Goal: Check status: Check status

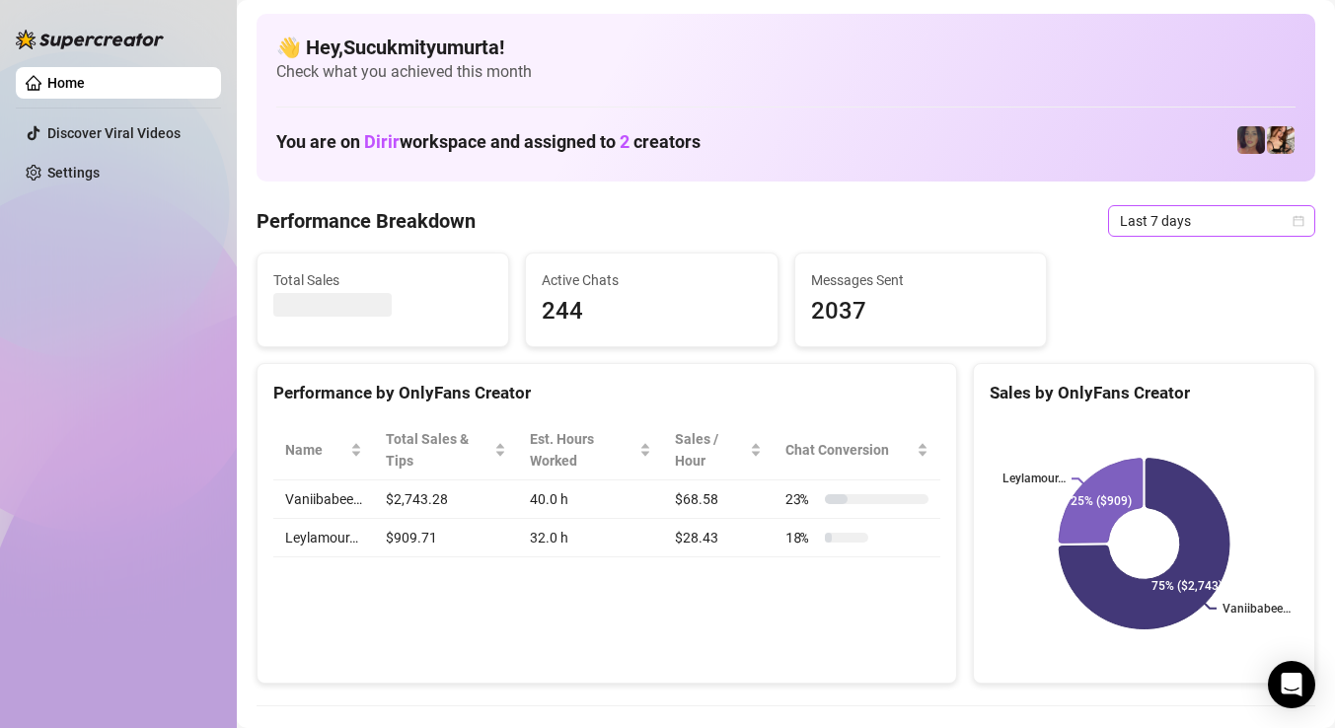
click at [1138, 224] on span "Last 7 days" at bounding box center [1211, 221] width 183 height 30
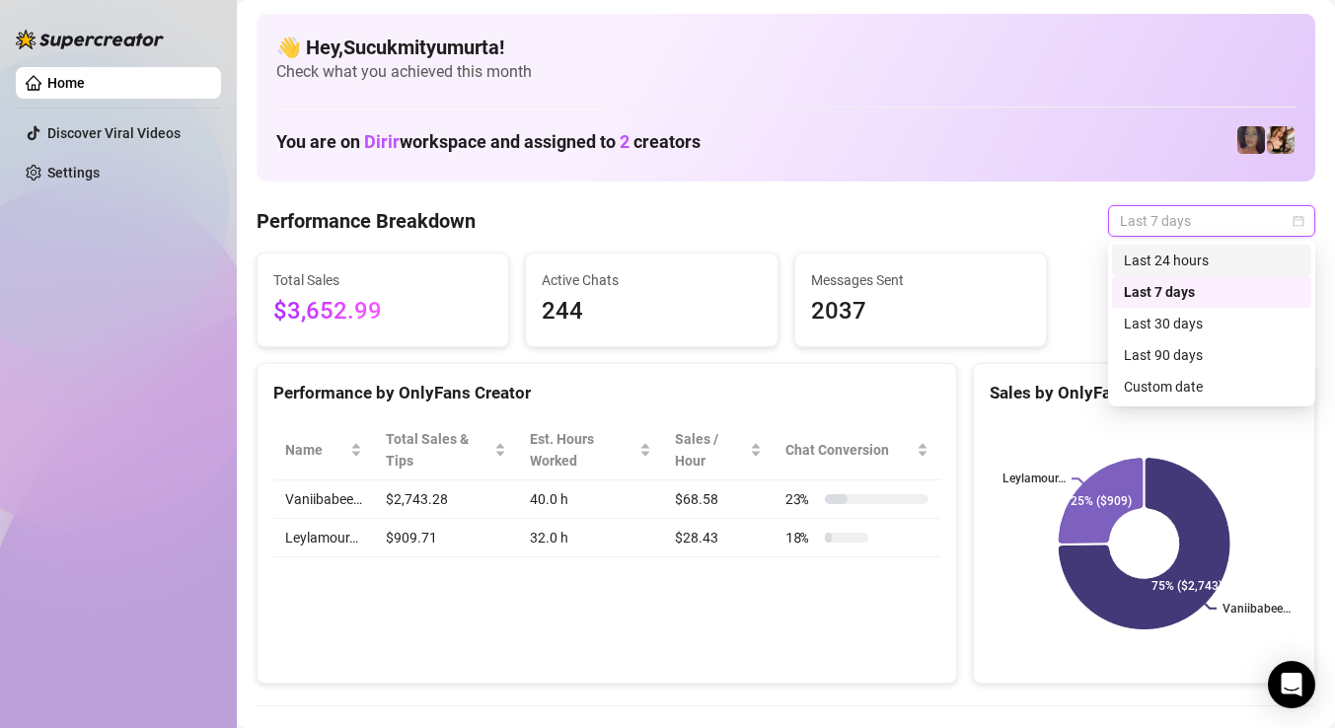
click at [1144, 260] on div "Last 24 hours" at bounding box center [1211, 261] width 176 height 22
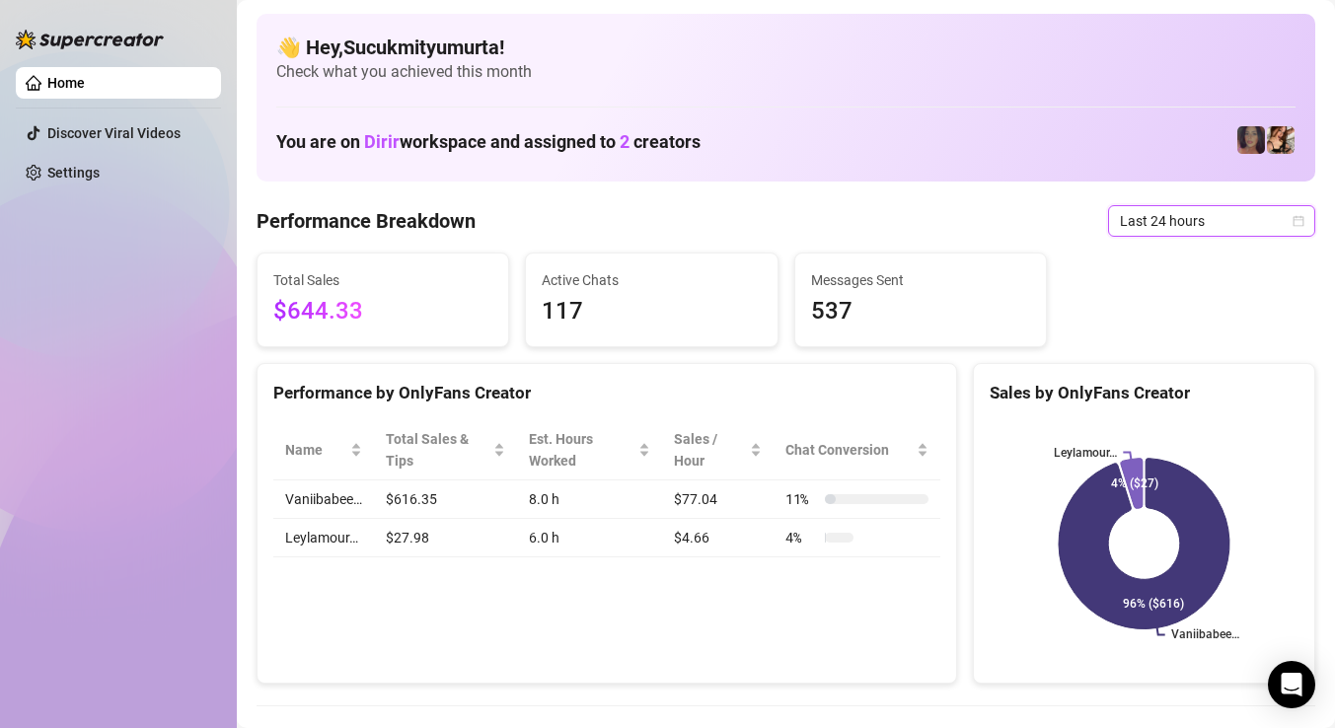
click at [1168, 224] on span "Last 24 hours" at bounding box center [1211, 221] width 183 height 30
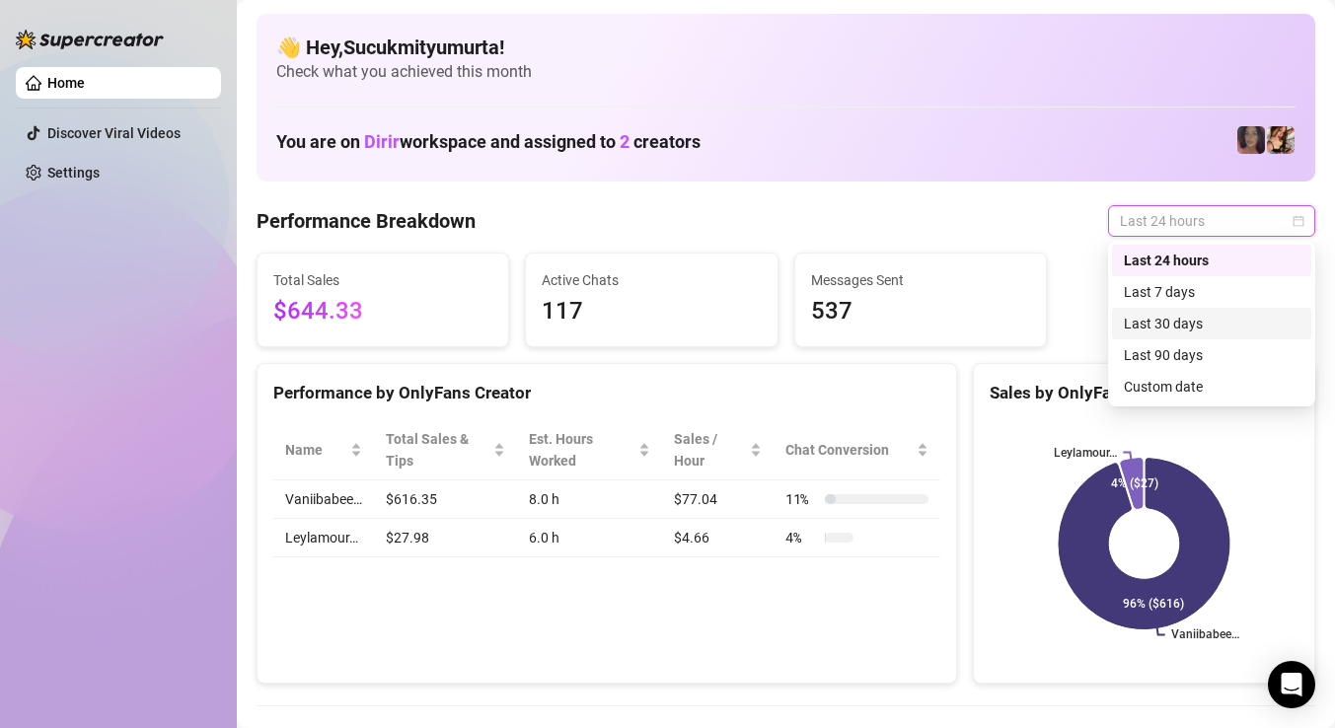
click at [1185, 317] on div "Last 30 days" at bounding box center [1211, 324] width 176 height 22
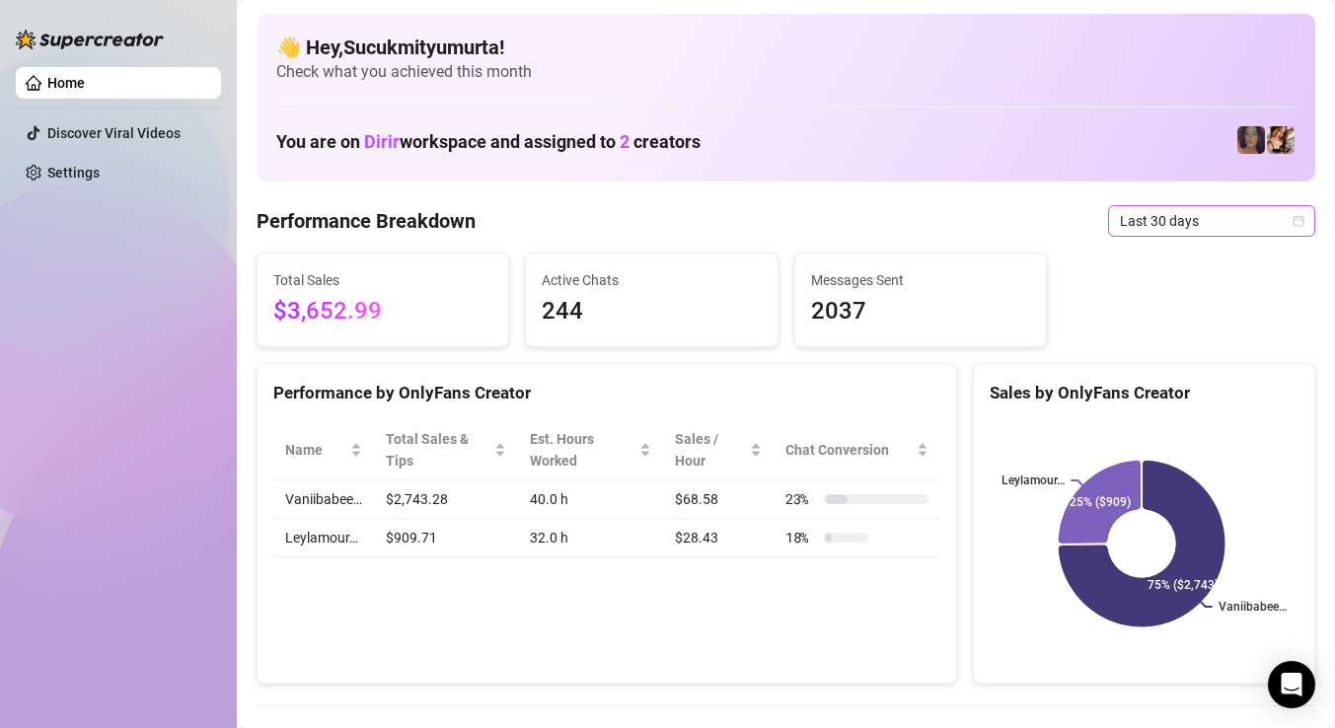
click at [1185, 230] on span "Last 30 days" at bounding box center [1211, 221] width 183 height 30
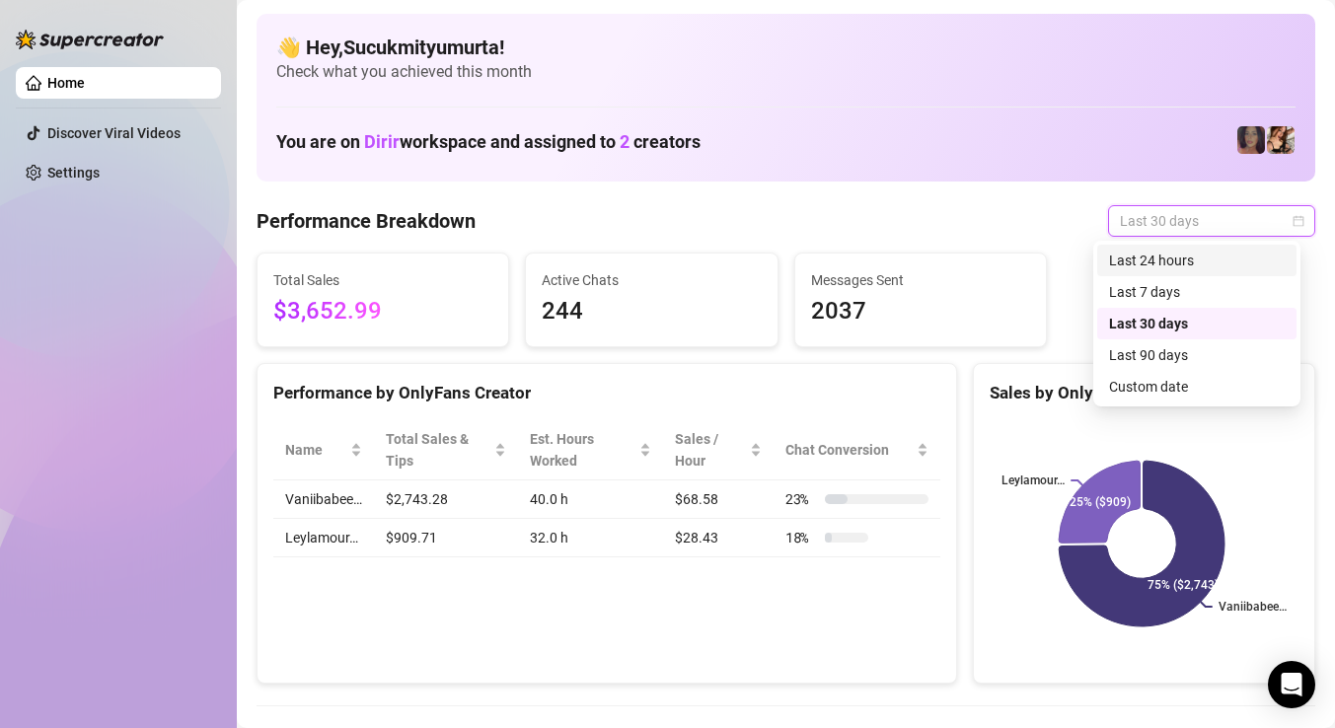
click at [1191, 270] on div "Last 24 hours" at bounding box center [1197, 261] width 176 height 22
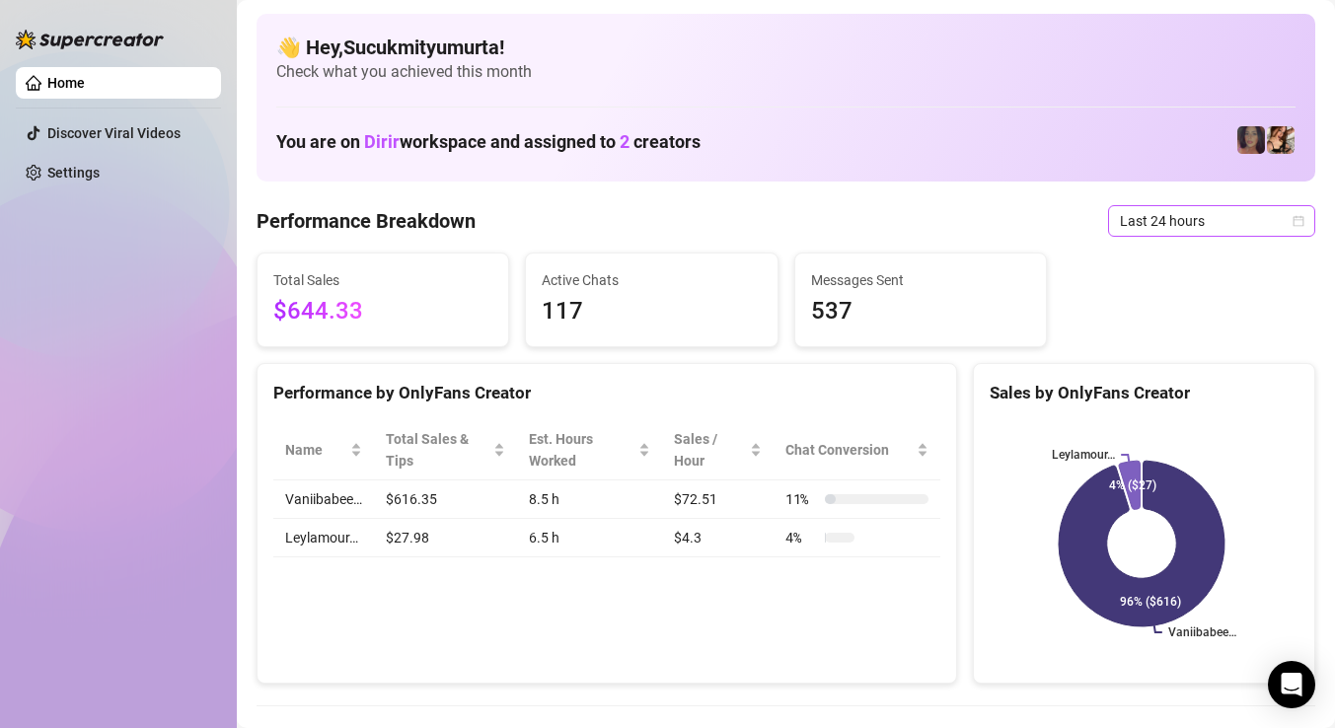
click at [1252, 217] on span "Last 24 hours" at bounding box center [1211, 221] width 183 height 30
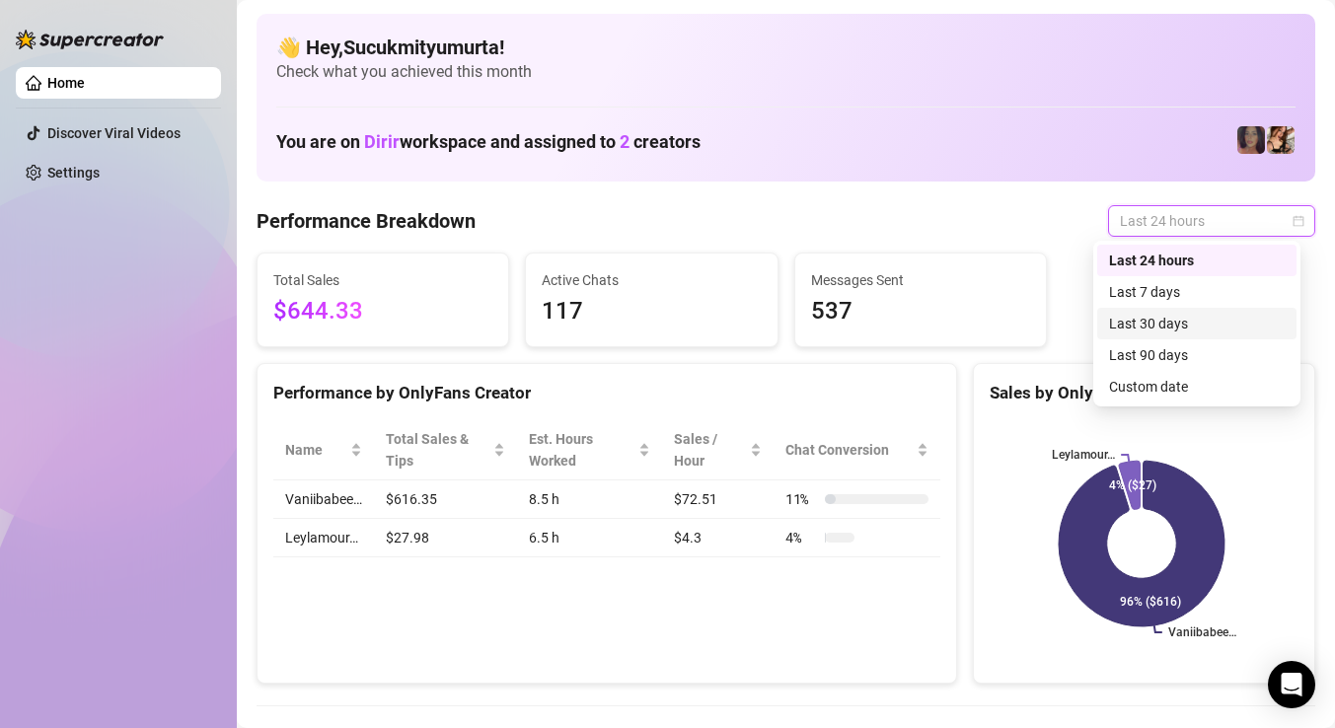
click at [1215, 315] on div "Last 30 days" at bounding box center [1197, 324] width 176 height 22
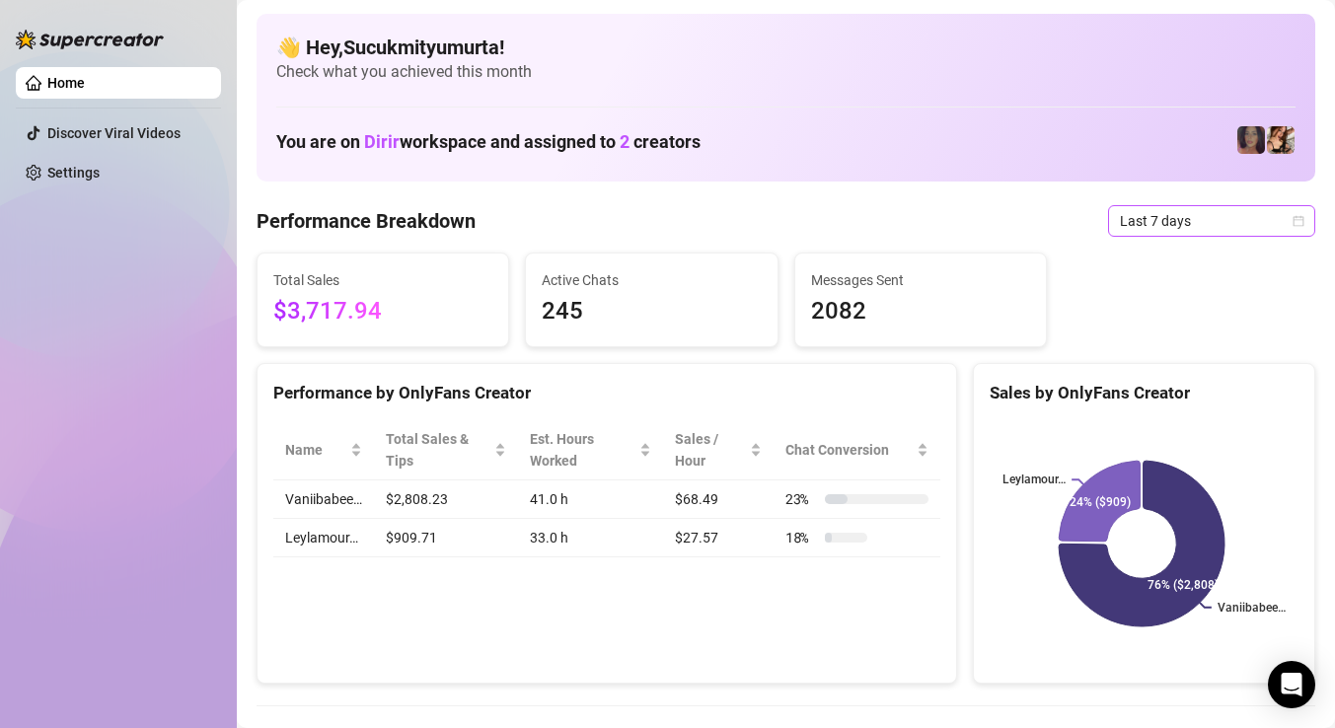
click at [1155, 212] on span "Last 7 days" at bounding box center [1211, 221] width 183 height 30
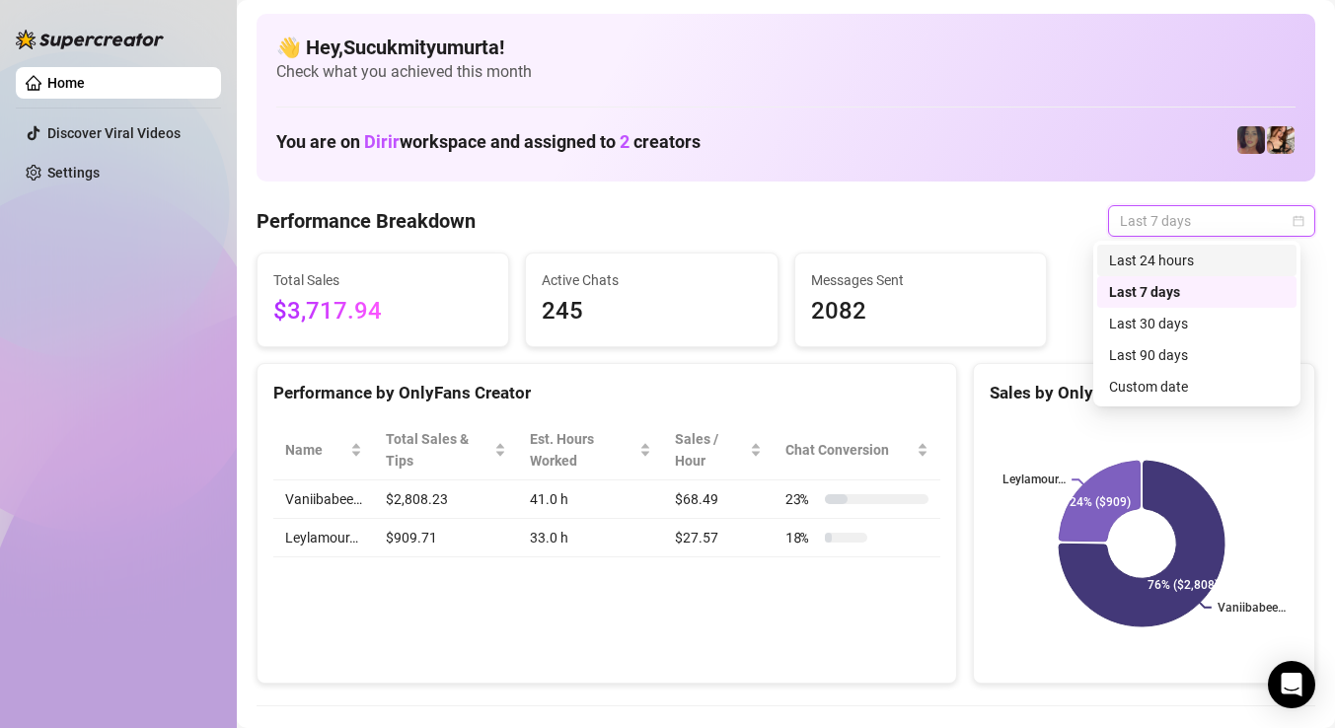
click at [1208, 263] on div "Last 24 hours" at bounding box center [1197, 261] width 176 height 22
click at [1177, 226] on span "Last 7 days" at bounding box center [1211, 221] width 183 height 30
click at [1184, 254] on div "Last 24 hours" at bounding box center [1197, 261] width 176 height 22
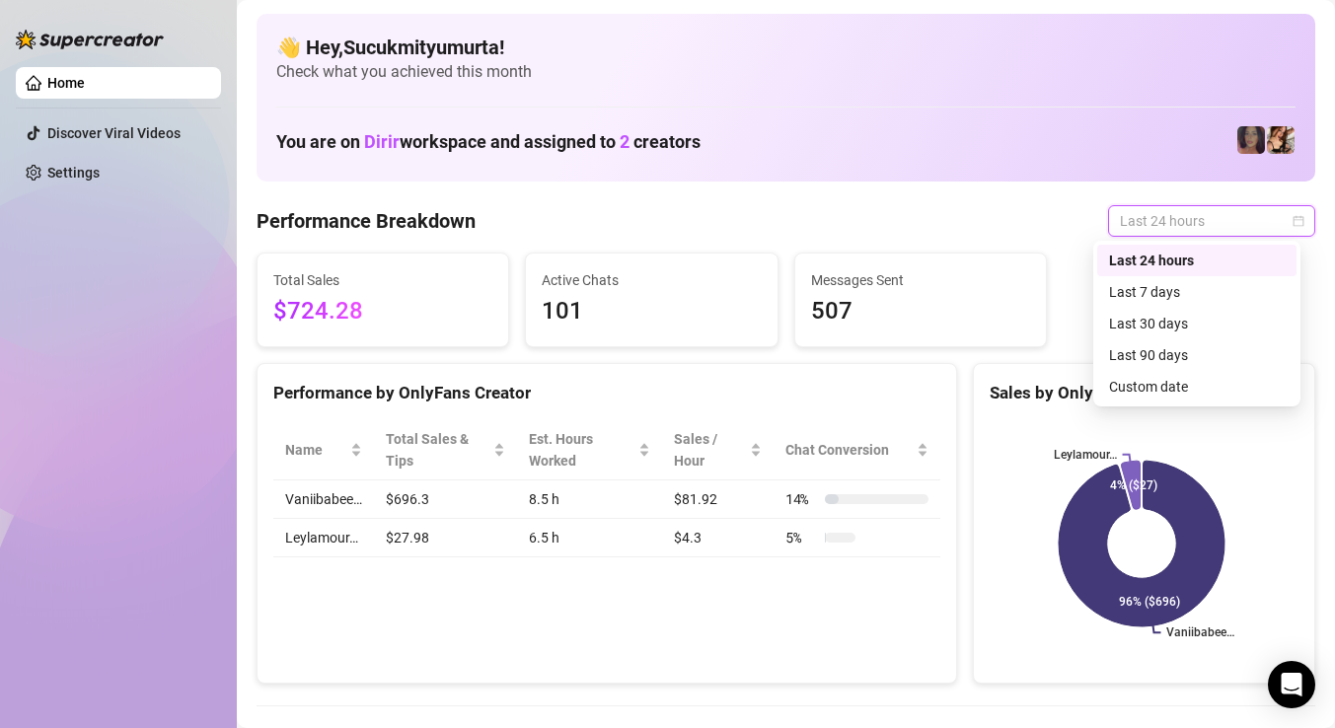
click at [1202, 218] on span "Last 24 hours" at bounding box center [1211, 221] width 183 height 30
click at [1183, 315] on div "Last 30 days" at bounding box center [1197, 324] width 176 height 22
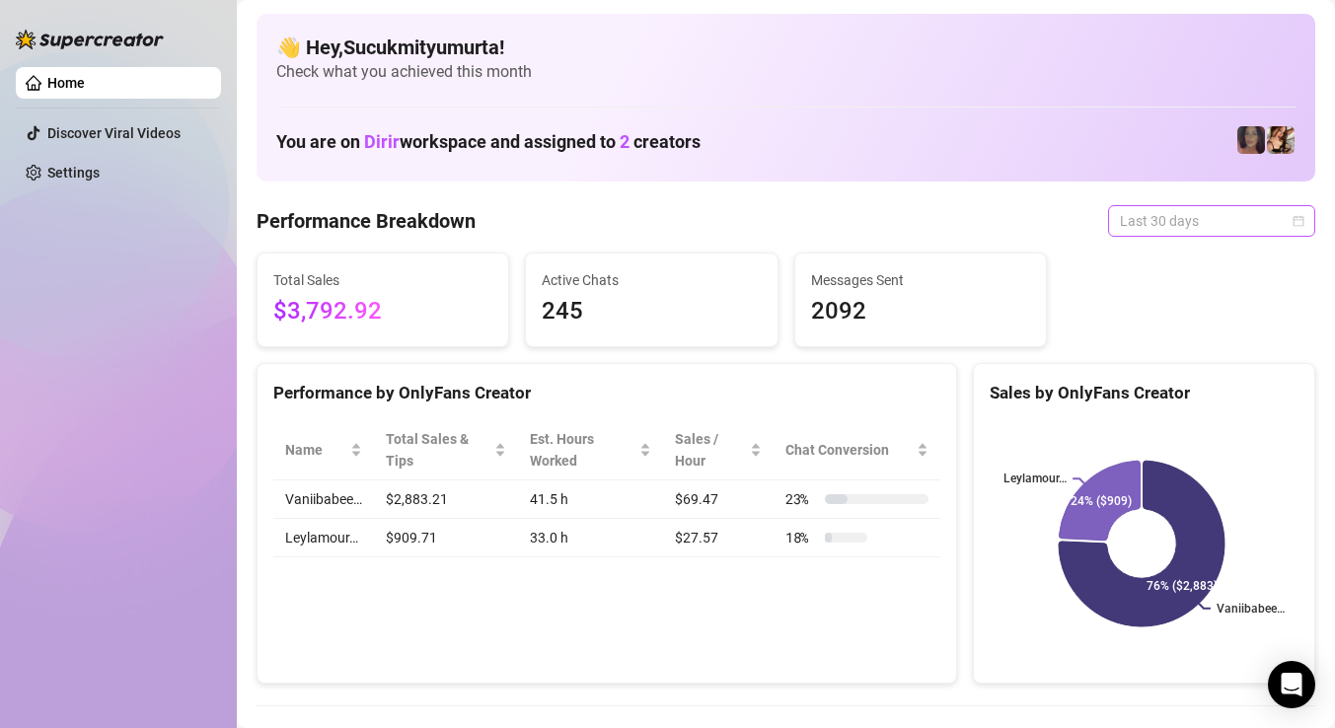
click at [1120, 224] on span "Last 30 days" at bounding box center [1211, 221] width 183 height 30
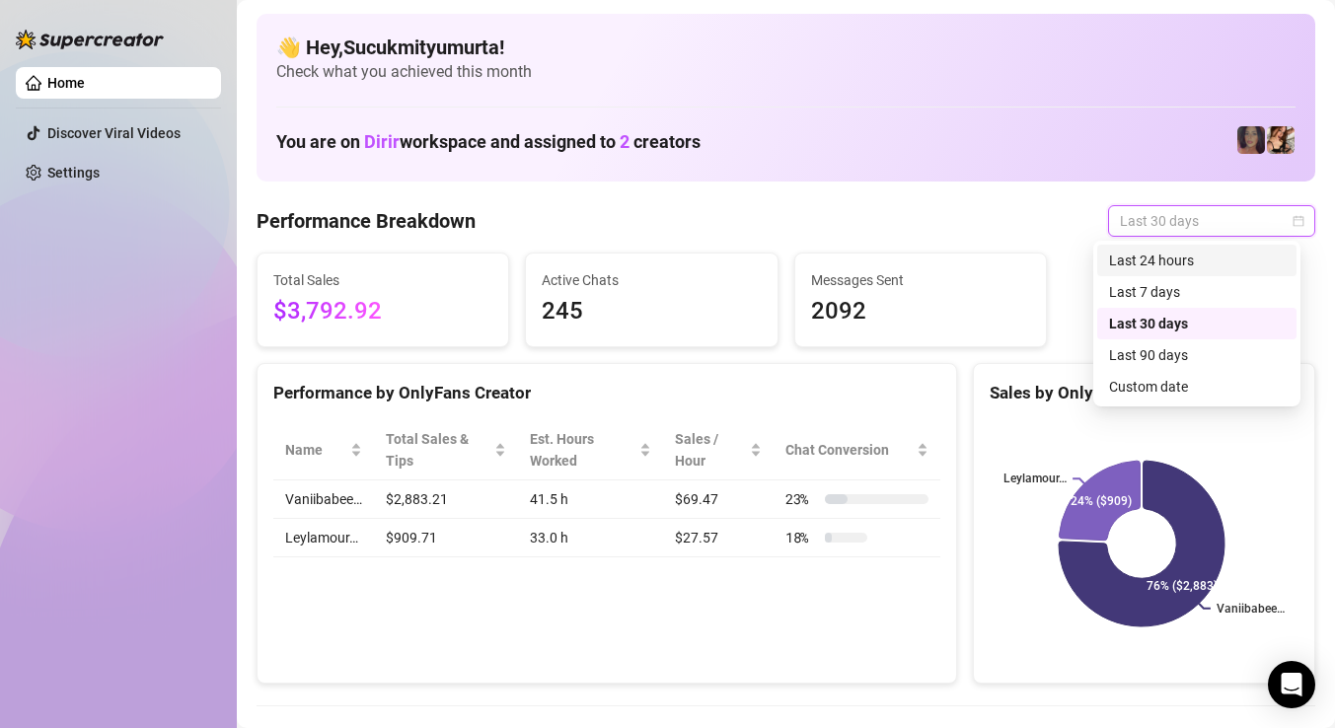
click at [1156, 274] on div "Last 24 hours" at bounding box center [1196, 261] width 199 height 32
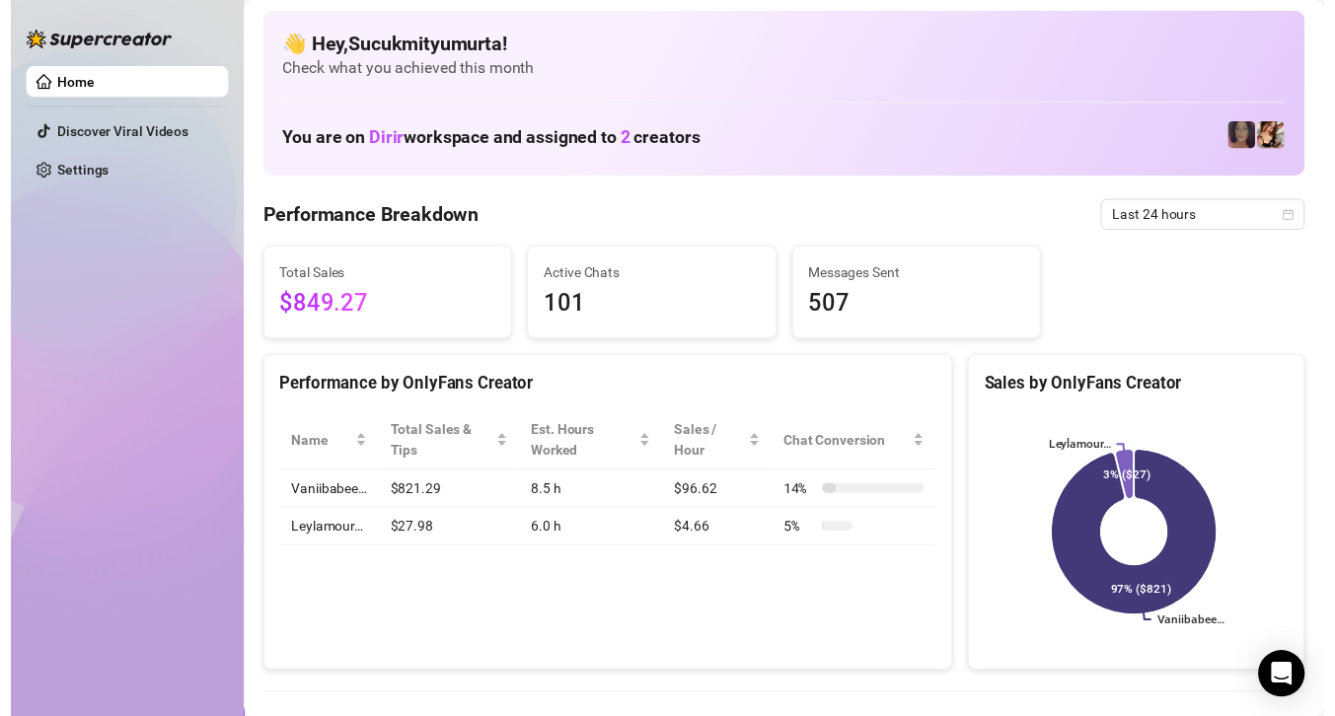
scroll to position [4, 0]
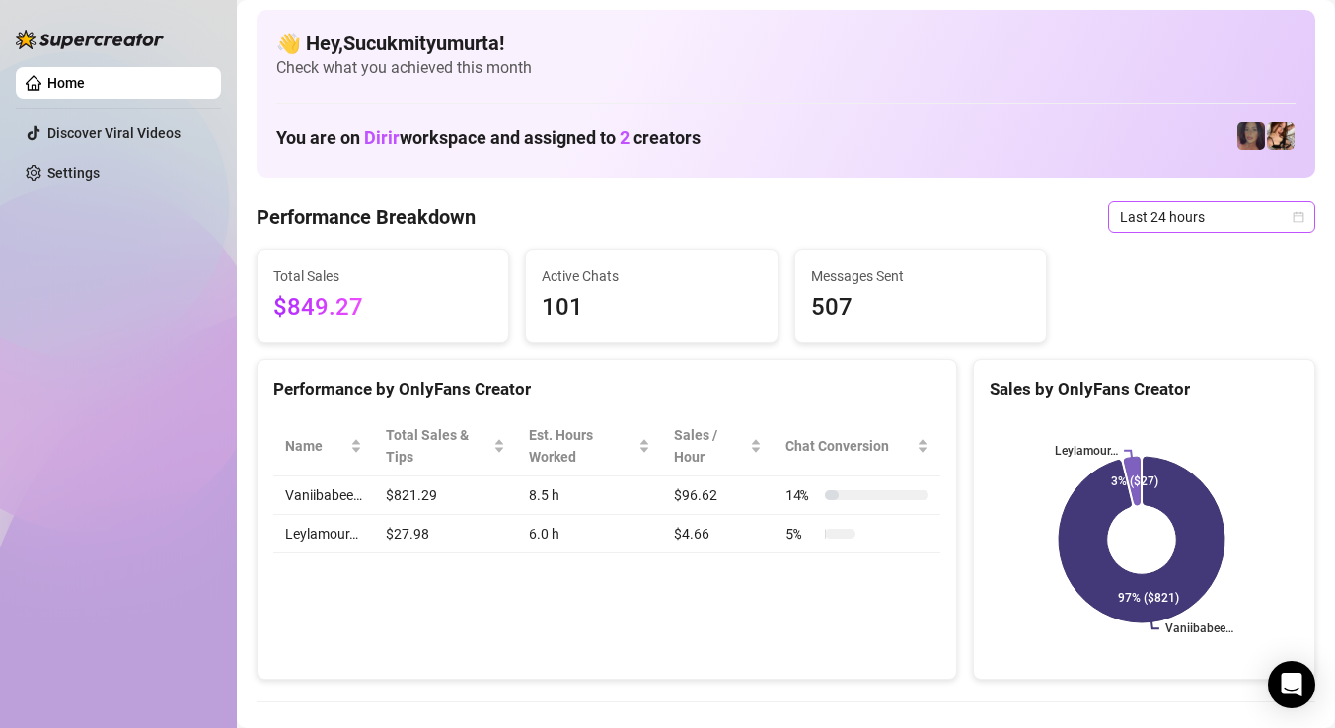
click at [1205, 224] on span "Last 24 hours" at bounding box center [1211, 217] width 183 height 30
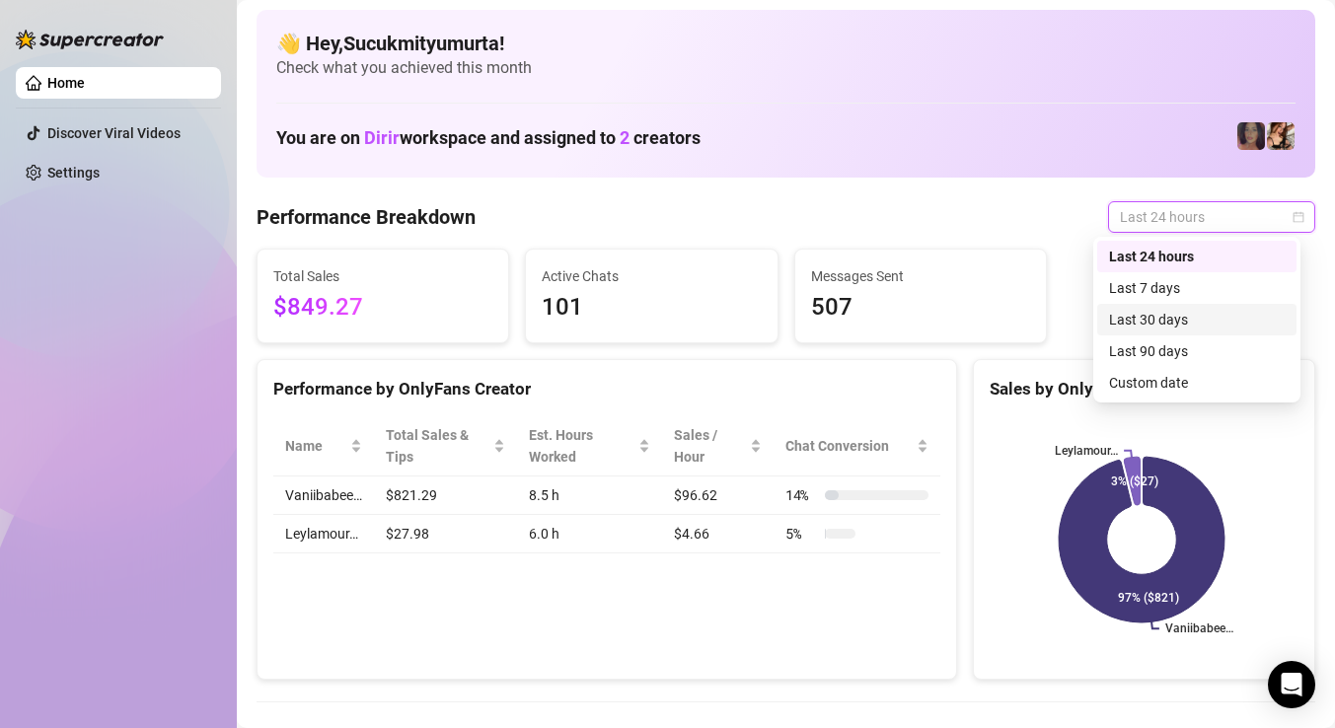
click at [1170, 307] on div "Last 30 days" at bounding box center [1196, 320] width 199 height 32
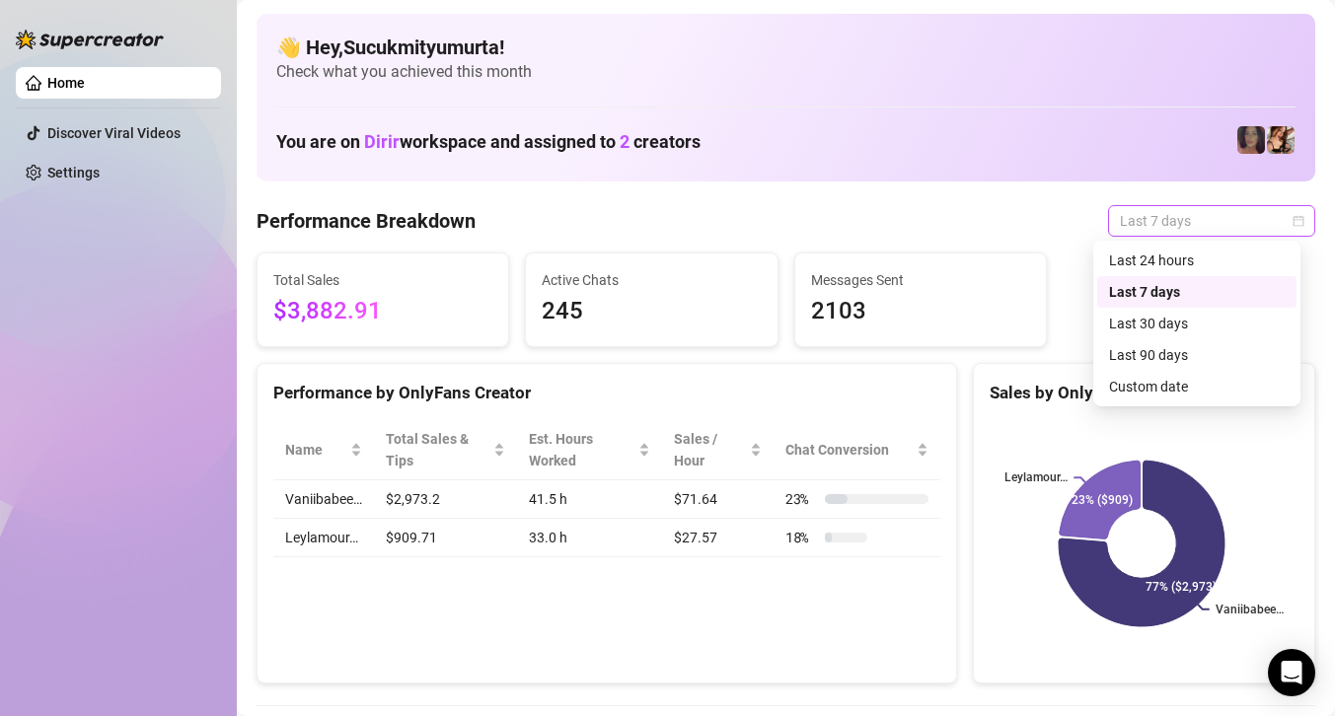
click at [1175, 215] on span "Last 7 days" at bounding box center [1211, 221] width 183 height 30
click at [1181, 260] on div "Last 24 hours" at bounding box center [1197, 261] width 176 height 22
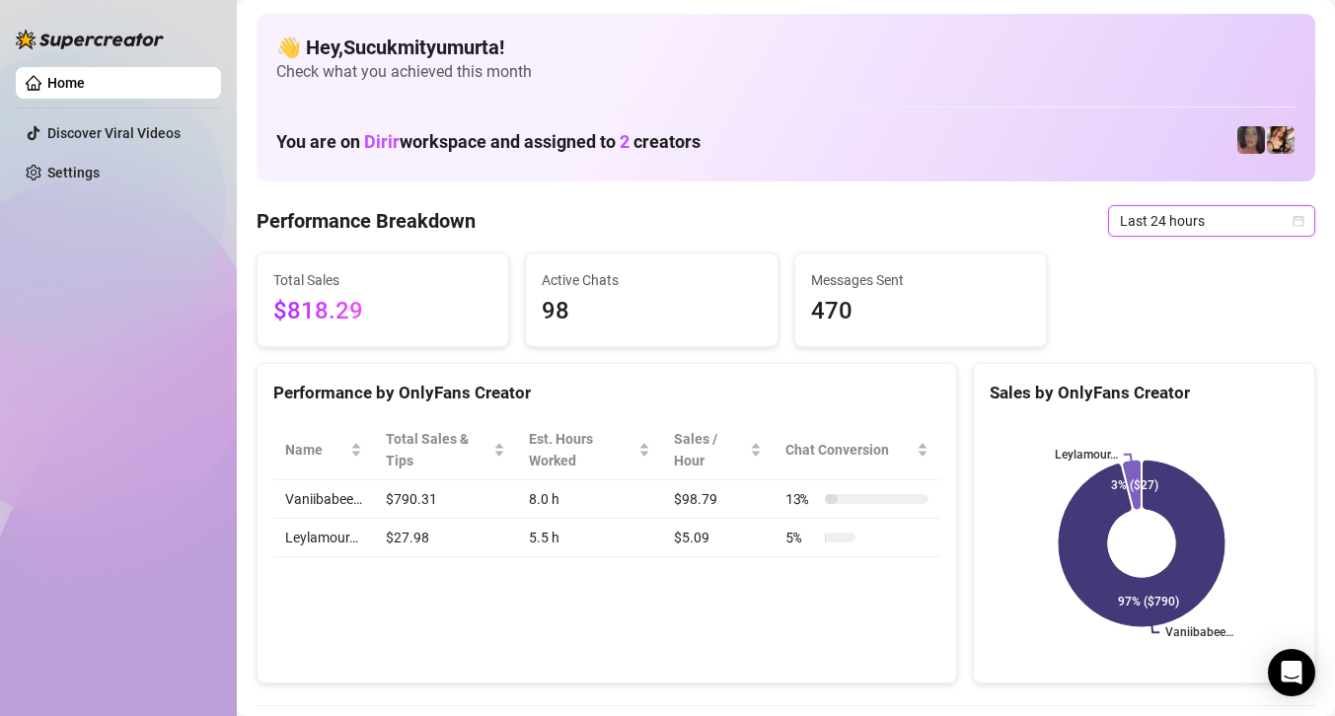
click at [1154, 222] on span "Last 24 hours" at bounding box center [1211, 221] width 183 height 30
